Goal: Task Accomplishment & Management: Manage account settings

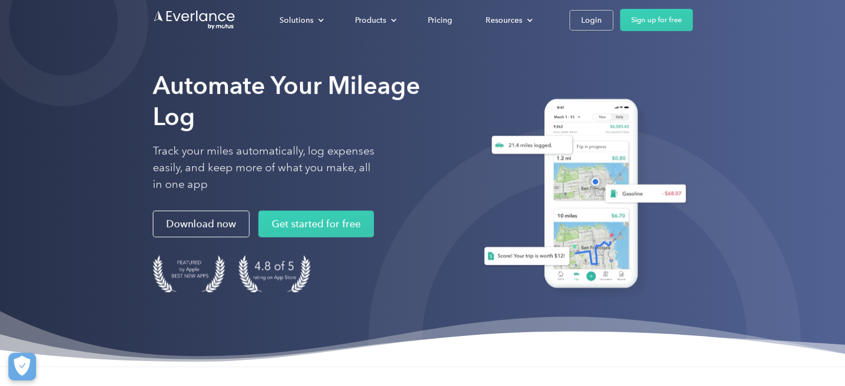
drag, startPoint x: 585, startPoint y: 25, endPoint x: 533, endPoint y: 68, distance: 67.4
click at [585, 25] on div "Login" at bounding box center [591, 20] width 21 height 14
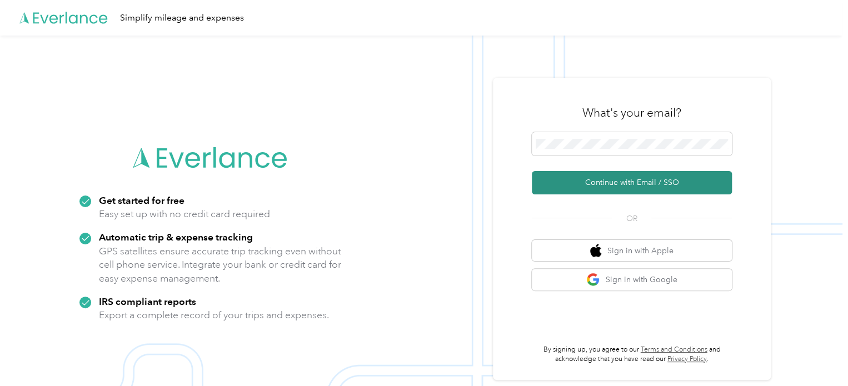
click at [647, 179] on button "Continue with Email / SSO" at bounding box center [632, 182] width 200 height 23
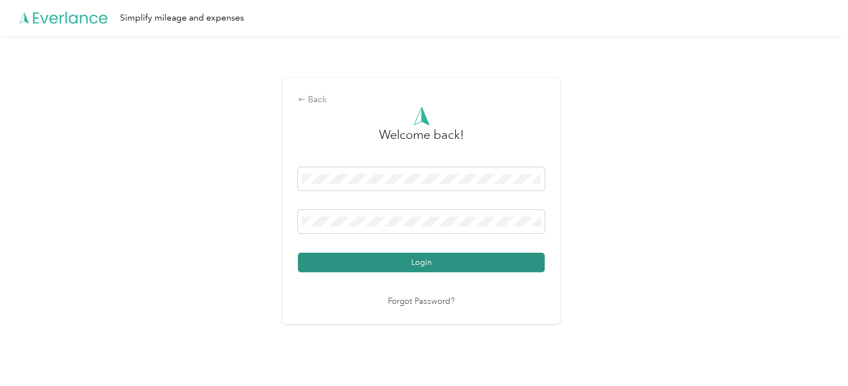
click at [446, 259] on button "Login" at bounding box center [421, 262] width 247 height 19
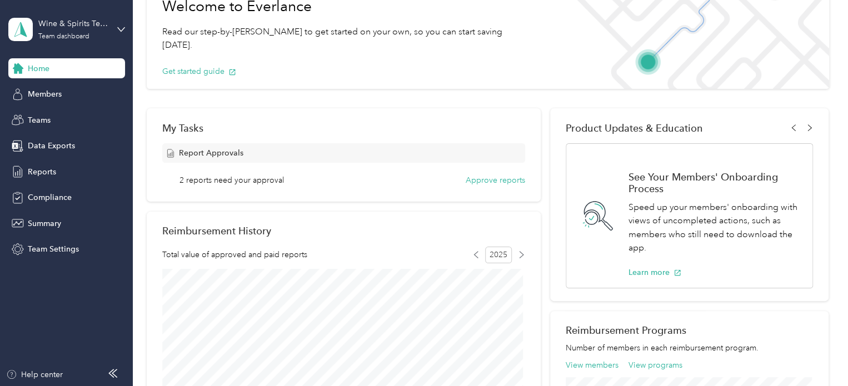
scroll to position [56, 0]
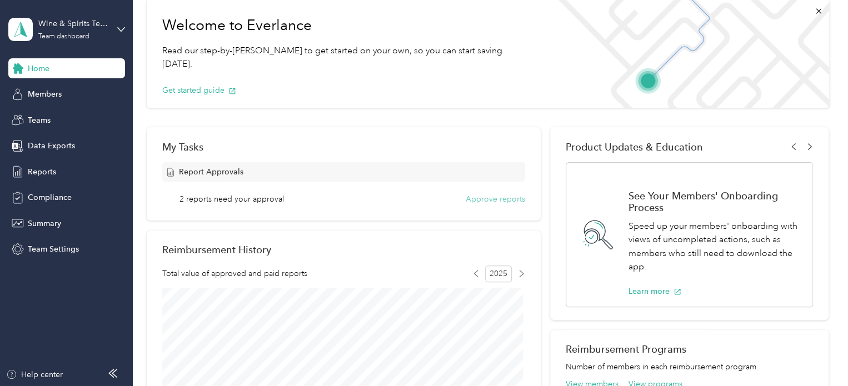
click at [473, 198] on button "Approve reports" at bounding box center [495, 199] width 59 height 12
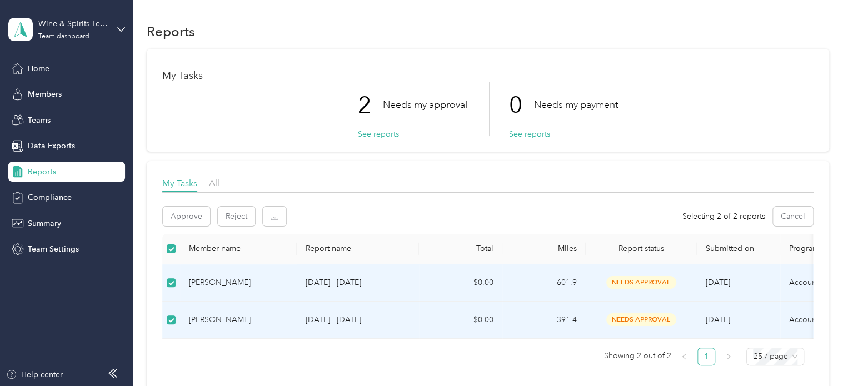
click at [188, 228] on div "Approve Reject Selecting 2 of 2 reports Cancel" at bounding box center [487, 220] width 651 height 27
click at [197, 215] on button "Approve" at bounding box center [186, 216] width 47 height 19
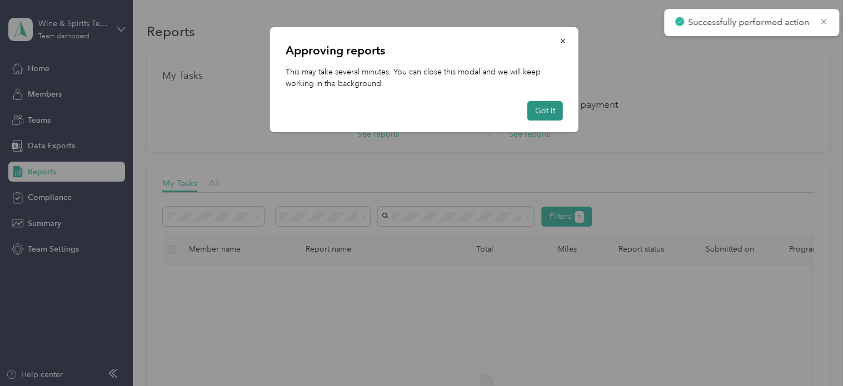
click at [557, 102] on button "Got it" at bounding box center [545, 110] width 36 height 19
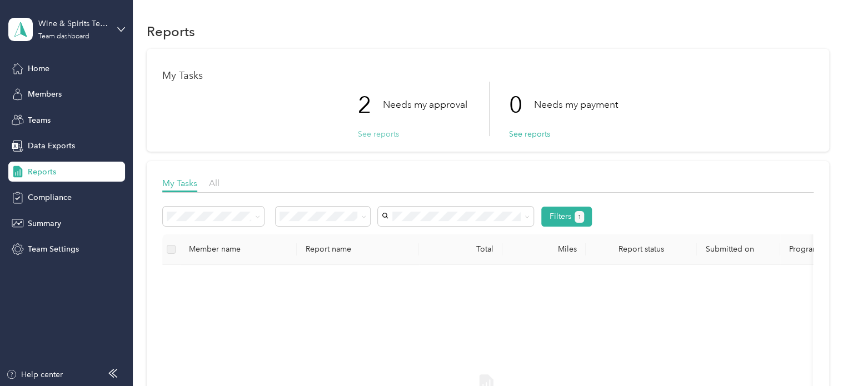
click at [380, 136] on button "See reports" at bounding box center [378, 134] width 41 height 12
click at [377, 136] on button "See reports" at bounding box center [378, 134] width 41 height 12
click at [33, 166] on span "Reports" at bounding box center [42, 172] width 28 height 12
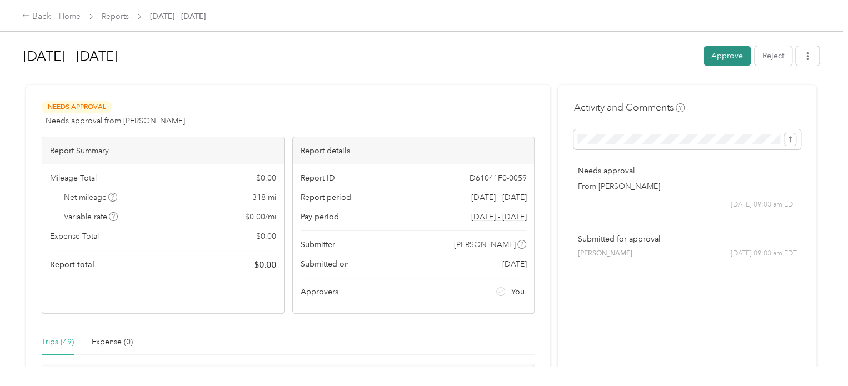
click at [731, 58] on button "Approve" at bounding box center [726, 55] width 47 height 19
